Goal: Information Seeking & Learning: Learn about a topic

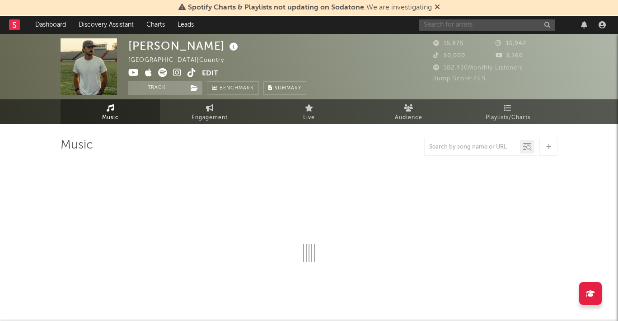
click at [529, 20] on input "text" at bounding box center [486, 24] width 135 height 11
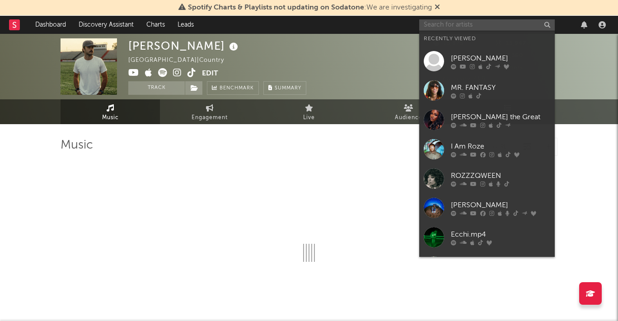
select select "6m"
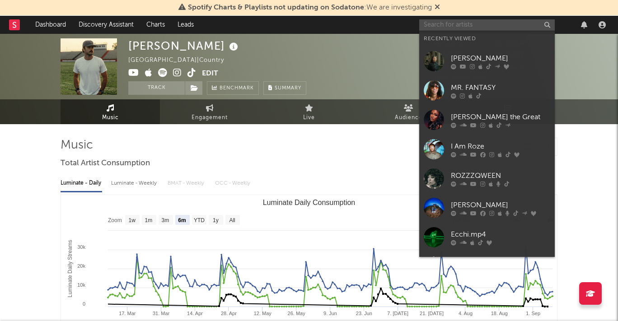
paste input "[URL][DOMAIN_NAME]"
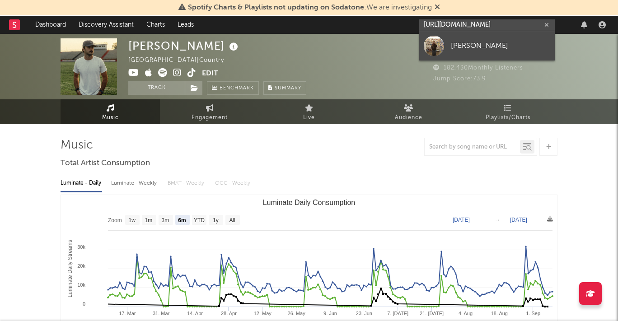
type input "[URL][DOMAIN_NAME]"
click at [503, 45] on div "[PERSON_NAME]" at bounding box center [500, 45] width 99 height 11
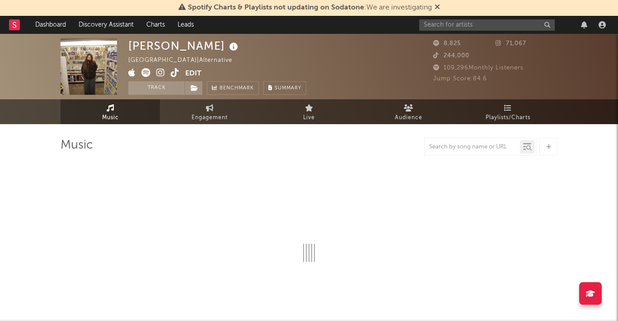
select select "1w"
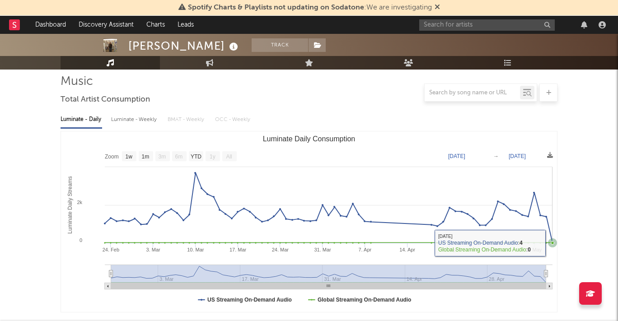
scroll to position [64, 0]
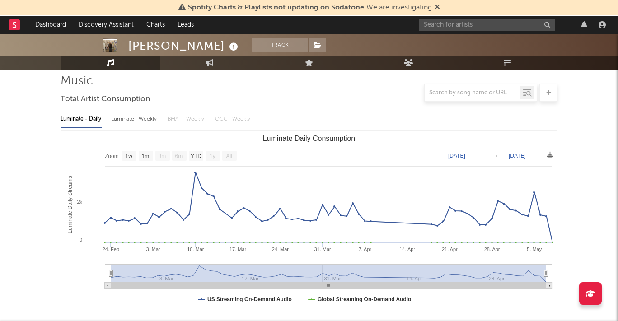
click at [497, 156] on text "→" at bounding box center [495, 156] width 5 height 6
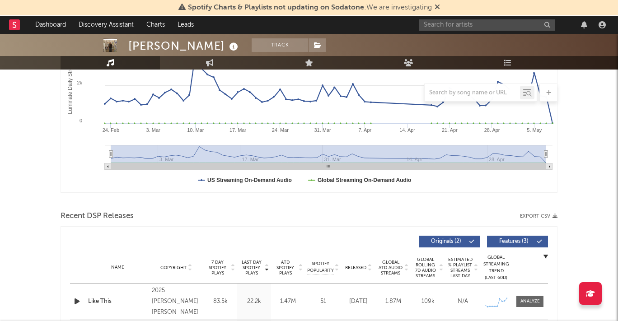
scroll to position [185, 0]
